Goal: Information Seeking & Learning: Check status

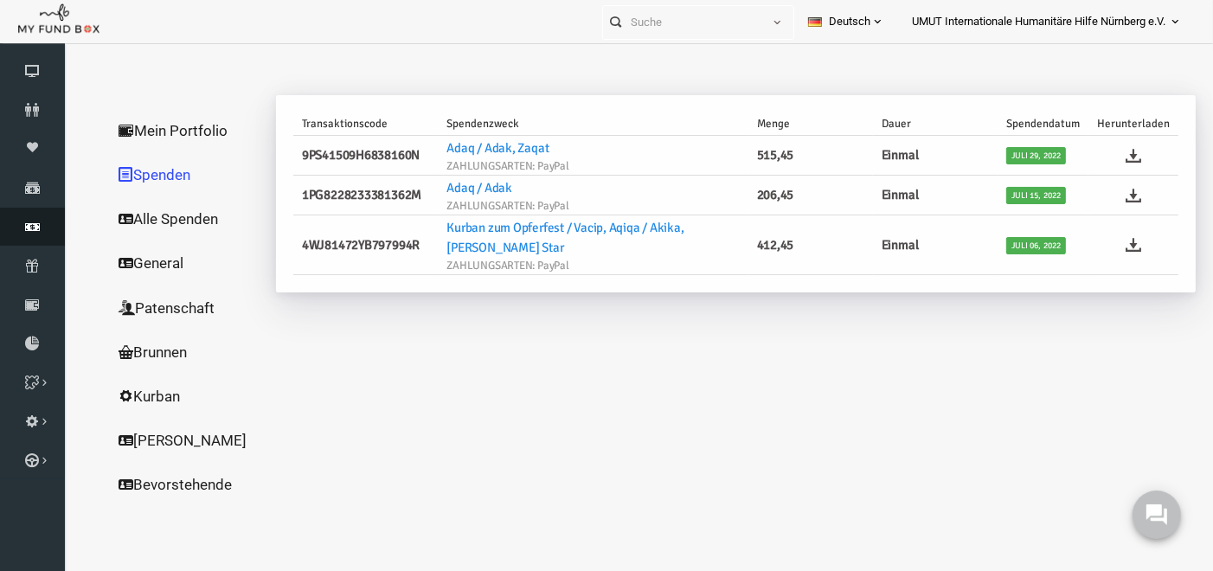
click at [36, 225] on icon at bounding box center [32, 227] width 65 height 14
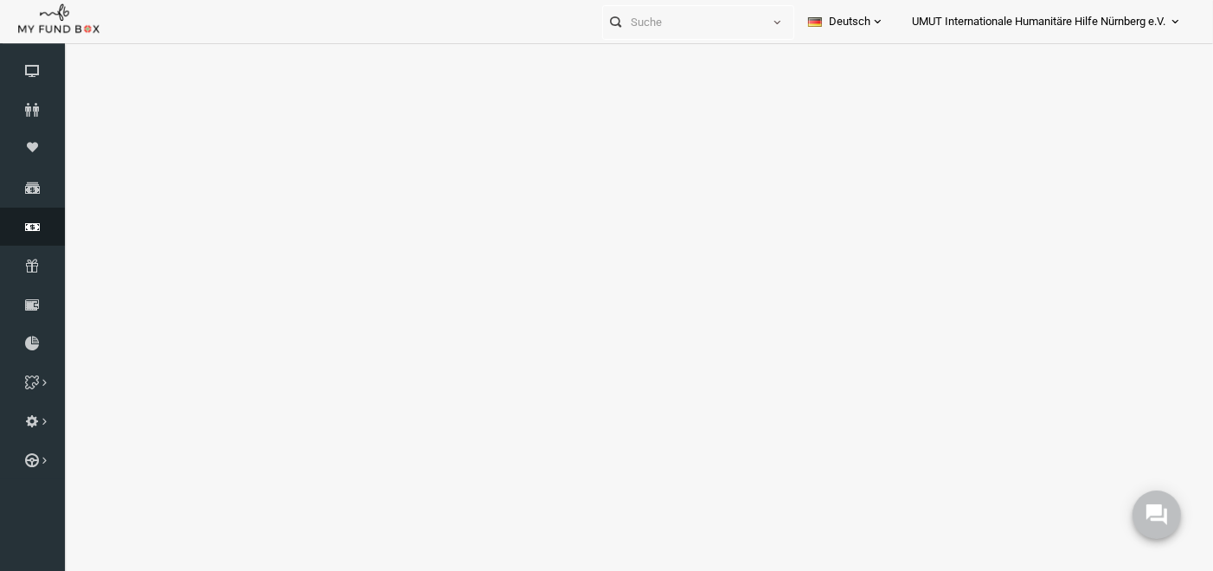
select select "100"
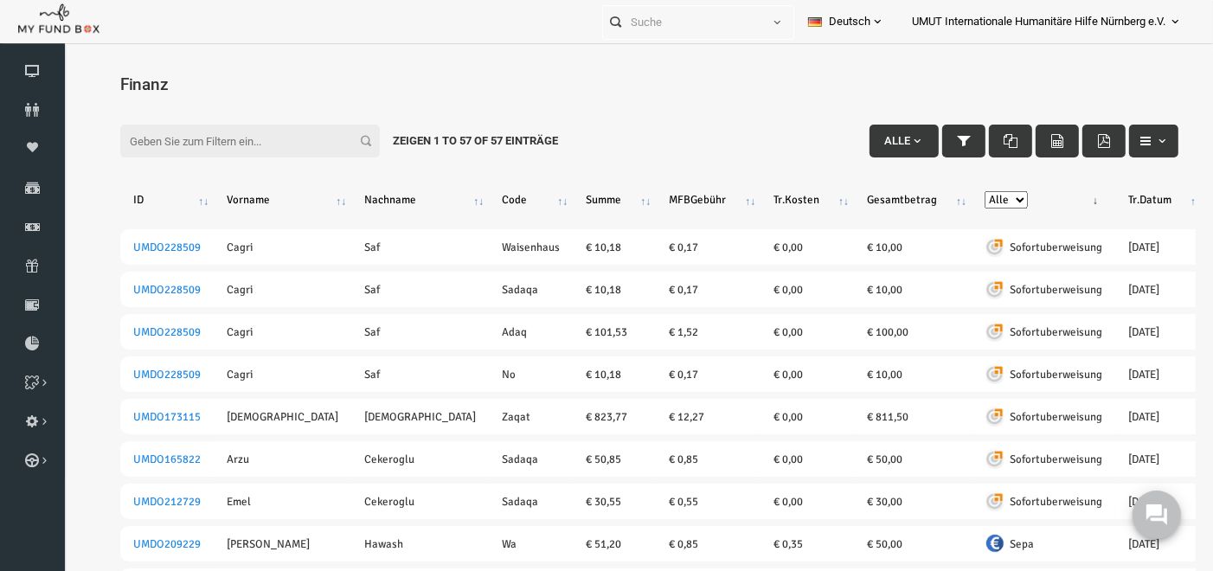
click at [215, 141] on input "Filter:" at bounding box center [227, 140] width 260 height 33
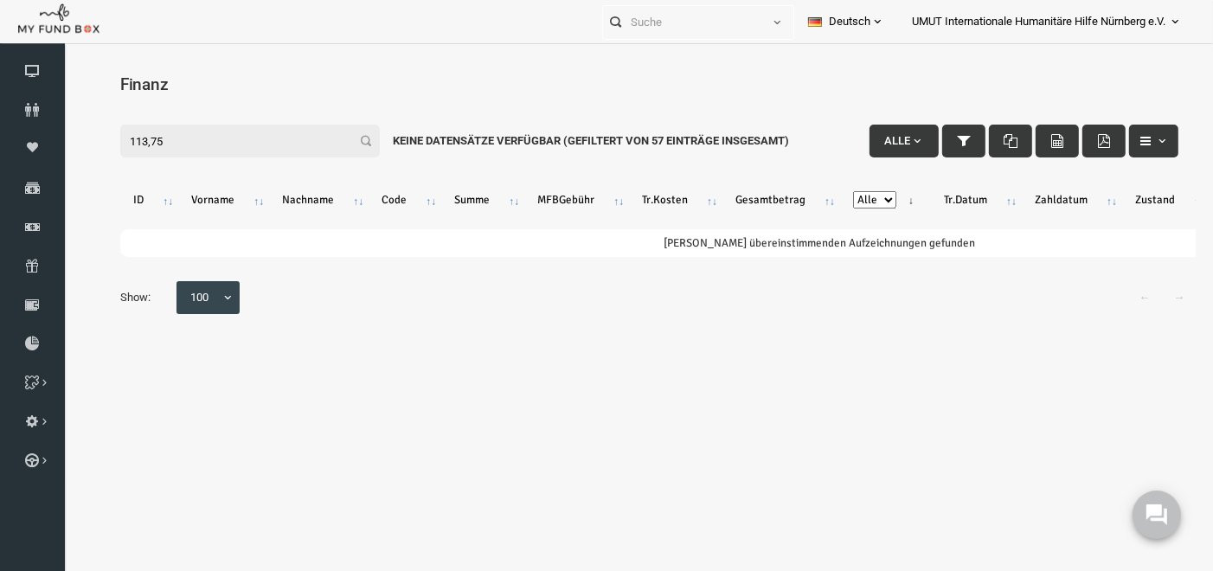
drag, startPoint x: 188, startPoint y: 136, endPoint x: 86, endPoint y: 136, distance: 102.1
click at [86, 136] on div "Filter: 113,75 Alle Keine Datensätze verfügbar (Gefiltert von 57 Einträge insge…" at bounding box center [626, 209] width 1093 height 241
type input "hind"
click at [36, 220] on icon at bounding box center [32, 227] width 65 height 14
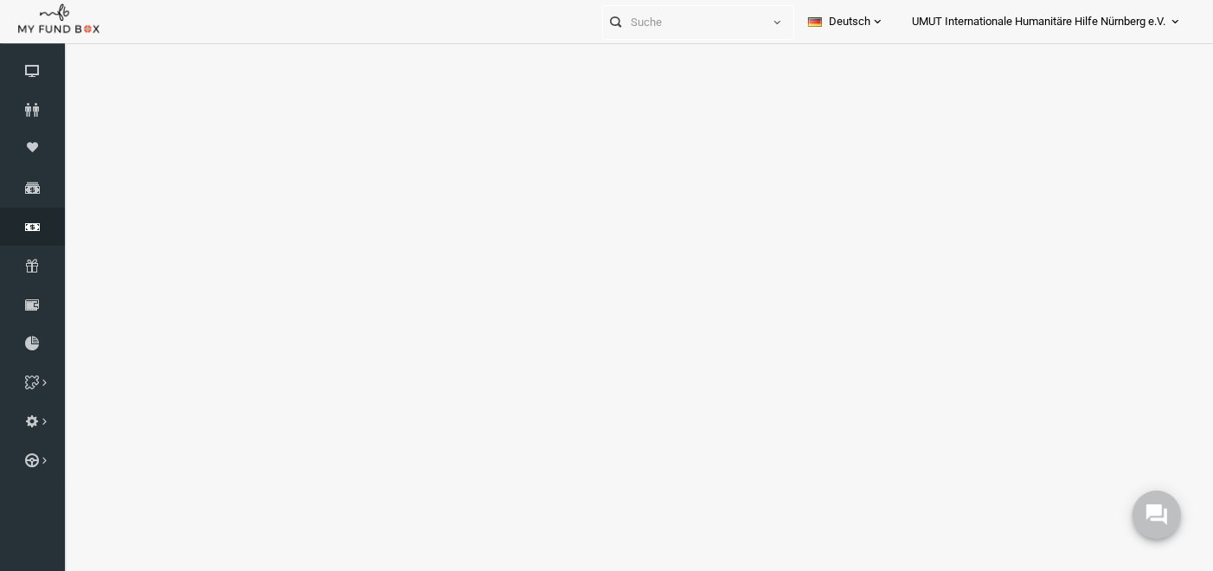
select select "100"
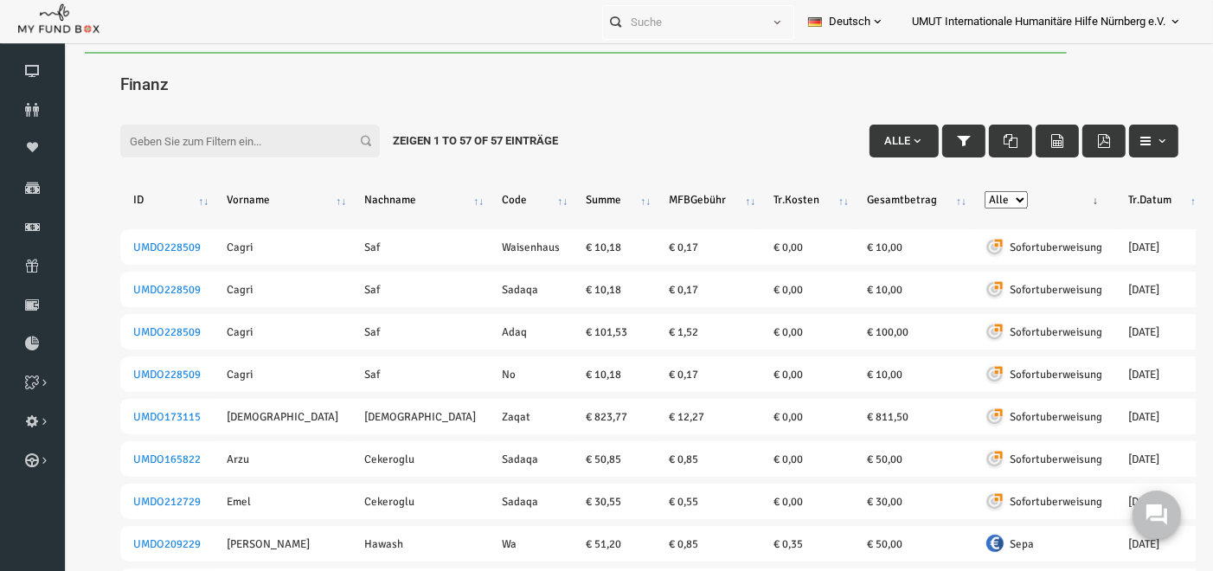
click at [222, 142] on input "Filter:" at bounding box center [227, 140] width 260 height 33
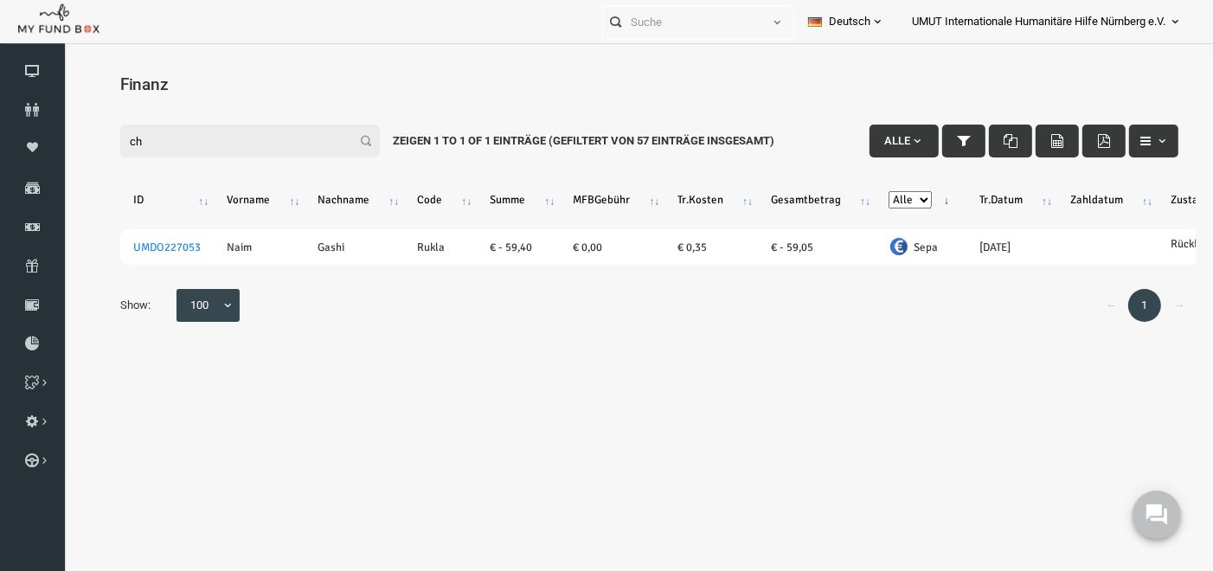
type input "c"
type input "h"
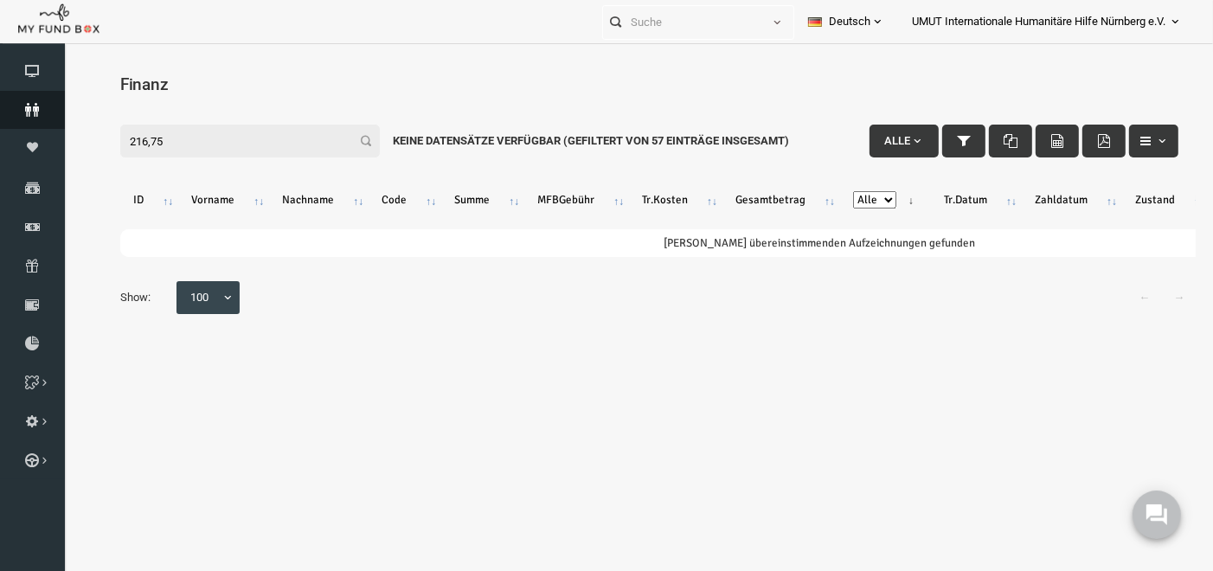
type input "216,75"
click at [34, 107] on icon at bounding box center [32, 110] width 65 height 14
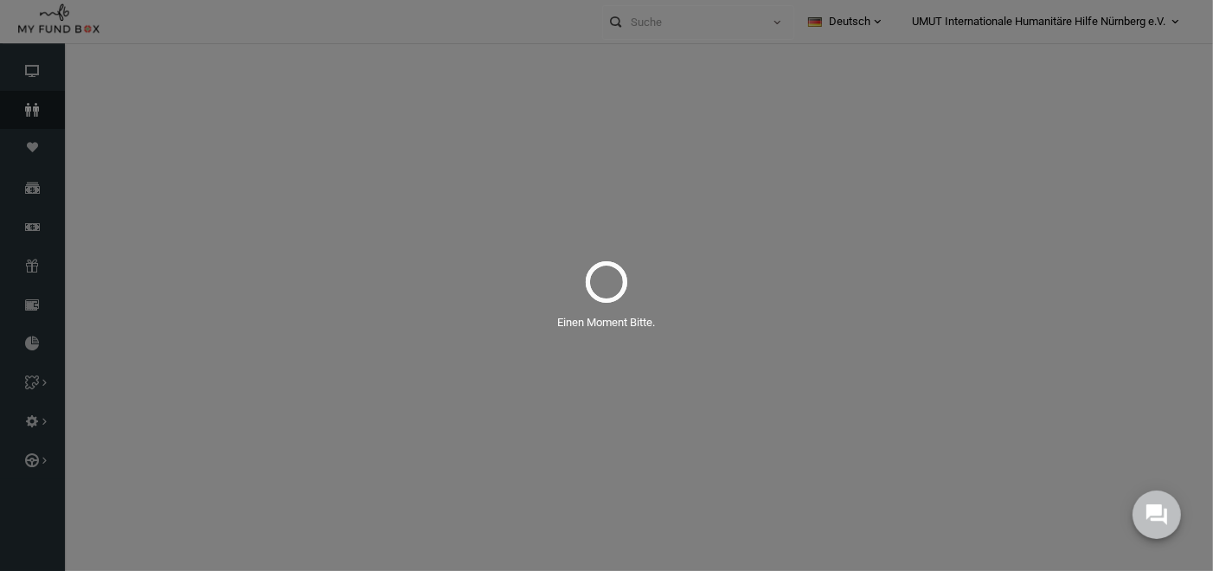
select select "100"
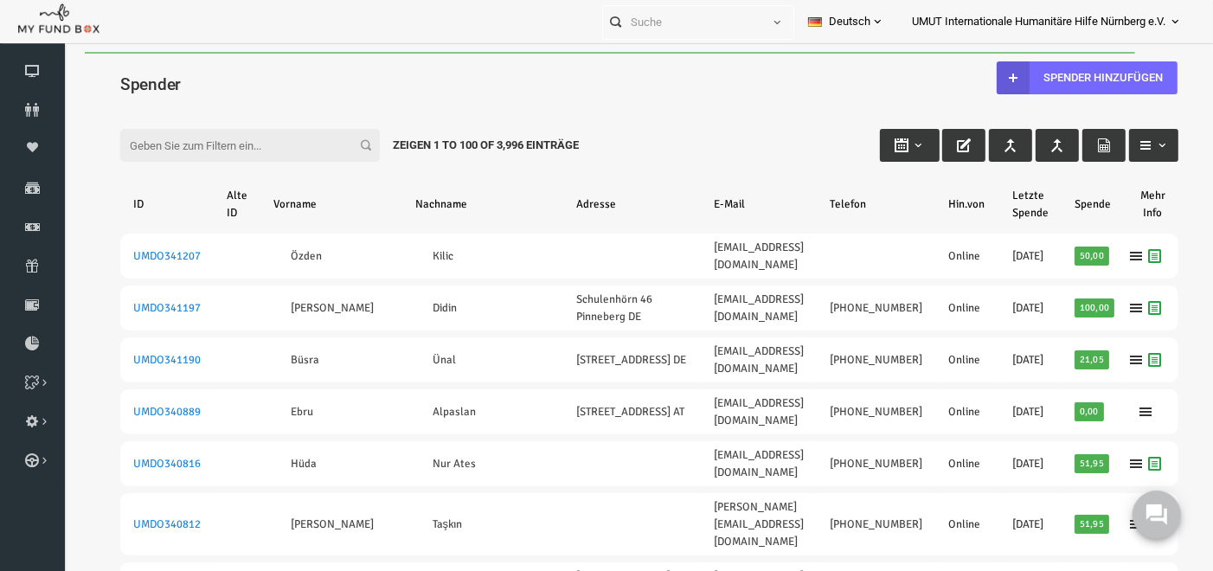
click at [212, 143] on input "Filter:" at bounding box center [227, 144] width 260 height 33
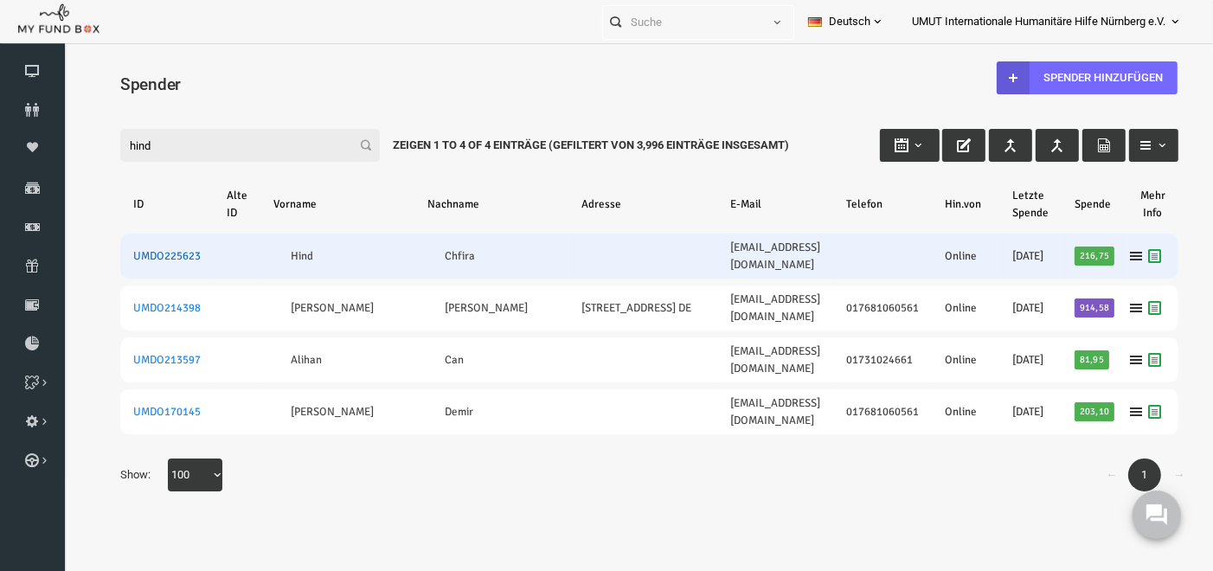
type input "hind"
click at [157, 248] on link "UMDO225623" at bounding box center [143, 255] width 67 height 14
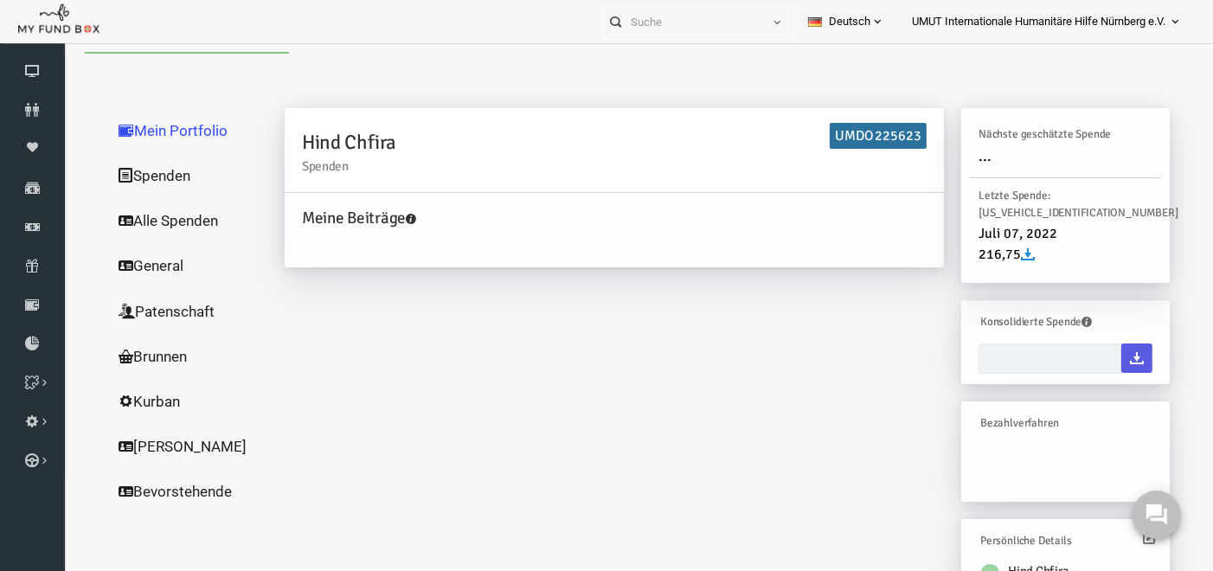
type input "[DATE] - [DATE]"
click at [142, 175] on link "Spenden" at bounding box center [166, 174] width 173 height 45
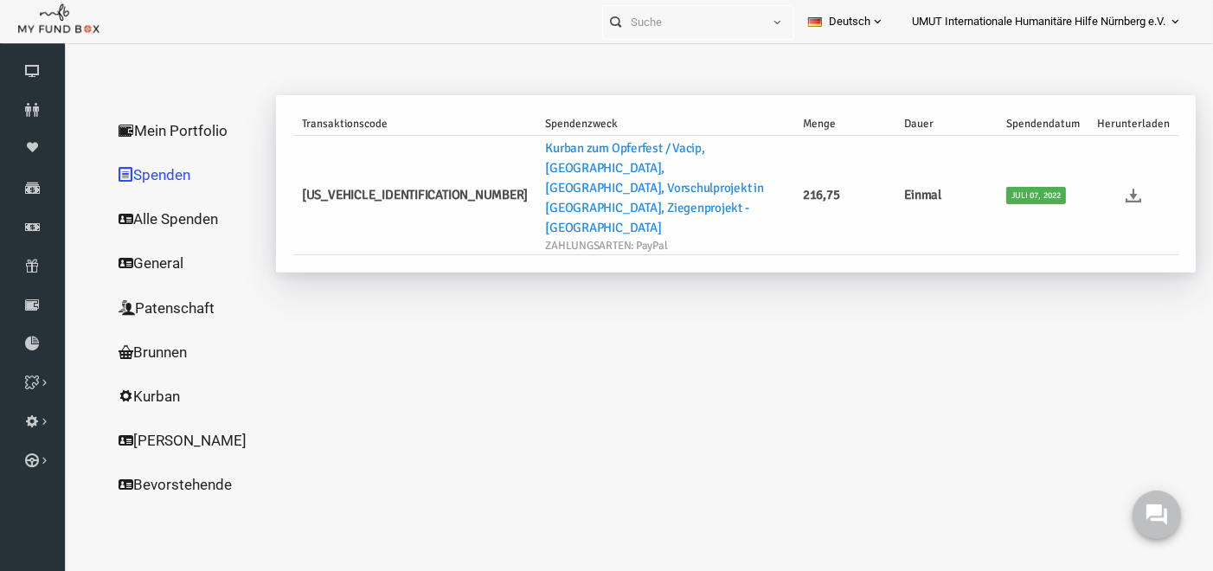
click at [1109, 187] on icon at bounding box center [1110, 195] width 16 height 16
